Goal: Information Seeking & Learning: Learn about a topic

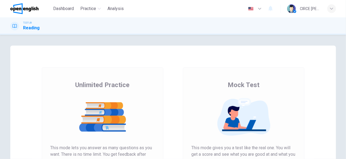
click at [303, 8] on div "CIRCE [PERSON_NAME]" at bounding box center [310, 8] width 21 height 7
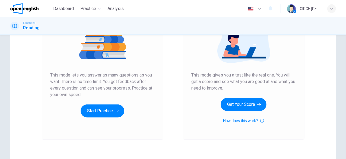
scroll to position [82, 0]
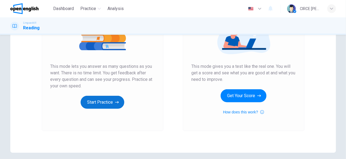
click at [102, 103] on button "Start Practice" at bounding box center [103, 102] width 44 height 13
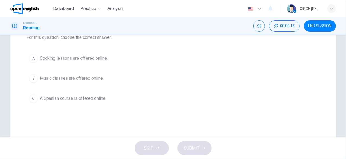
scroll to position [0, 0]
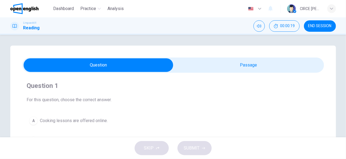
click at [239, 57] on div "Online Course Enroll in our online Spanish course which is suitable for beginne…" at bounding box center [173, 155] width 326 height 218
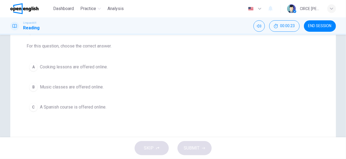
scroll to position [54, 0]
click at [31, 64] on div "A" at bounding box center [33, 66] width 9 height 9
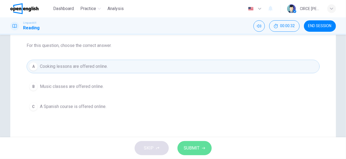
click at [198, 152] on button "SUBMIT" at bounding box center [195, 148] width 34 height 14
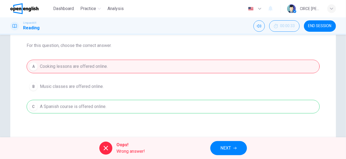
click at [230, 150] on span "NEXT" at bounding box center [226, 149] width 11 height 8
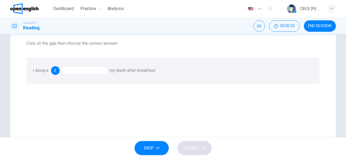
scroll to position [27, 0]
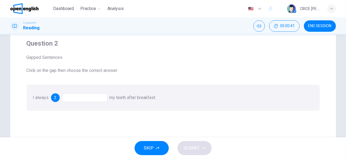
click at [82, 100] on div at bounding box center [85, 97] width 46 height 9
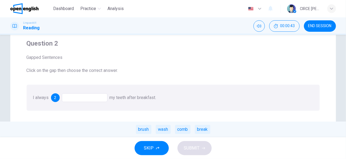
click at [136, 133] on div "brush wash comb break" at bounding box center [173, 130] width 346 height 16
click at [142, 130] on div "brush" at bounding box center [143, 129] width 15 height 9
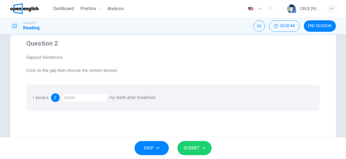
click at [201, 149] on button "SUBMIT" at bounding box center [195, 148] width 34 height 14
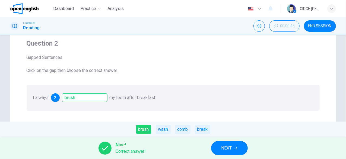
click at [233, 150] on button "NEXT" at bounding box center [229, 148] width 37 height 14
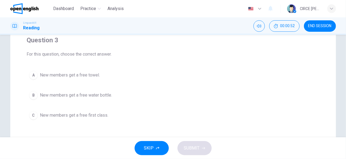
scroll to position [54, 0]
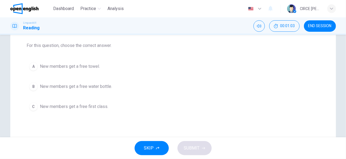
click at [31, 107] on div "C" at bounding box center [33, 106] width 9 height 9
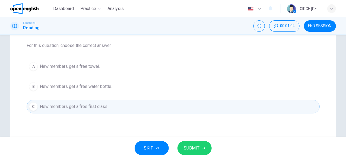
click at [192, 152] on button "SUBMIT" at bounding box center [195, 148] width 34 height 14
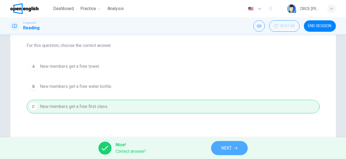
click at [231, 148] on span "NEXT" at bounding box center [227, 149] width 11 height 8
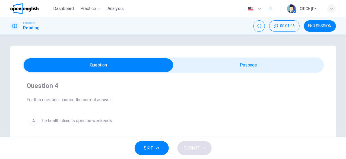
click at [322, 26] on span "END SESSION" at bounding box center [320, 26] width 23 height 4
